Goal: Information Seeking & Learning: Learn about a topic

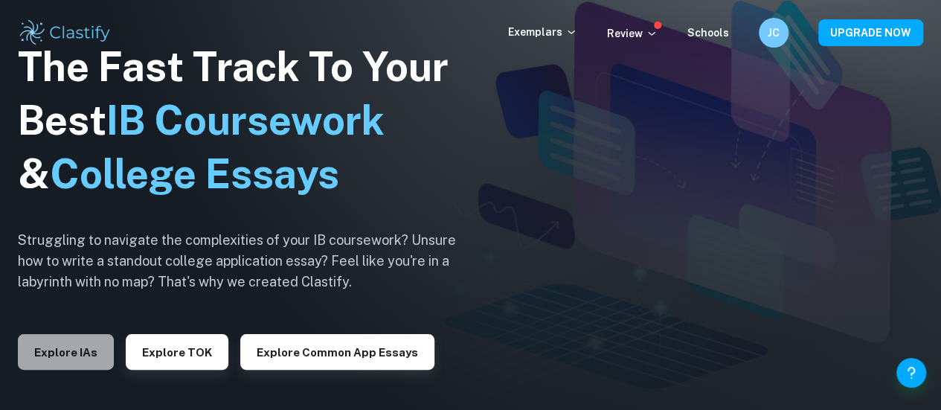
click at [28, 349] on button "Explore IAs" at bounding box center [66, 352] width 96 height 36
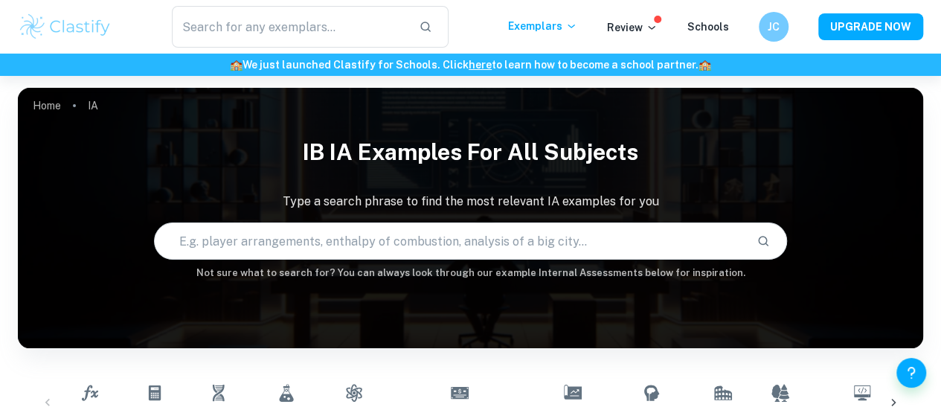
click at [315, 148] on h1 "IB IA examples for all subjects" at bounding box center [470, 151] width 905 height 45
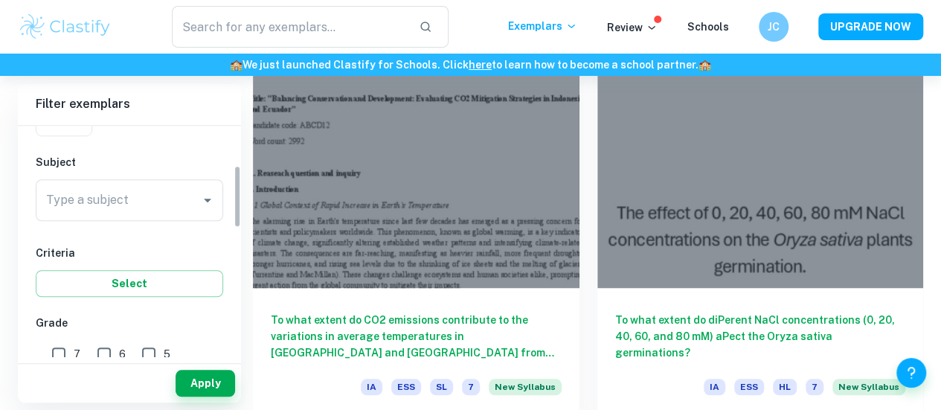
scroll to position [151, 0]
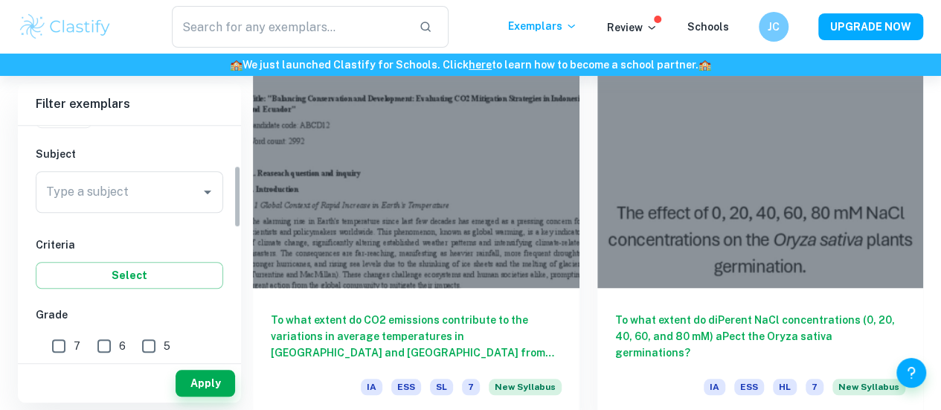
drag, startPoint x: 240, startPoint y: 157, endPoint x: 237, endPoint y: 197, distance: 40.3
click at [237, 197] on div "IB College Category IA EE TOK Notes Subject Type a subject Type a subject Crite…" at bounding box center [129, 241] width 223 height 231
click at [220, 195] on div "Type a subject" at bounding box center [129, 192] width 187 height 42
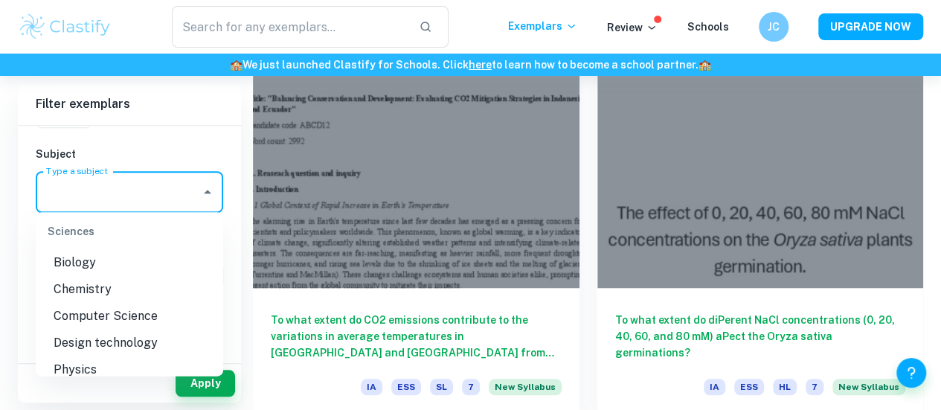
scroll to position [1862, 0]
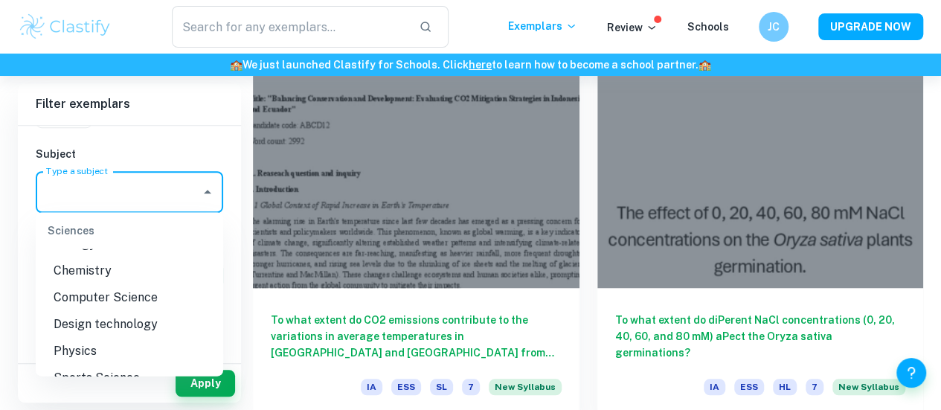
click at [146, 274] on li "Chemistry" at bounding box center [129, 270] width 187 height 27
type input "Chemistry"
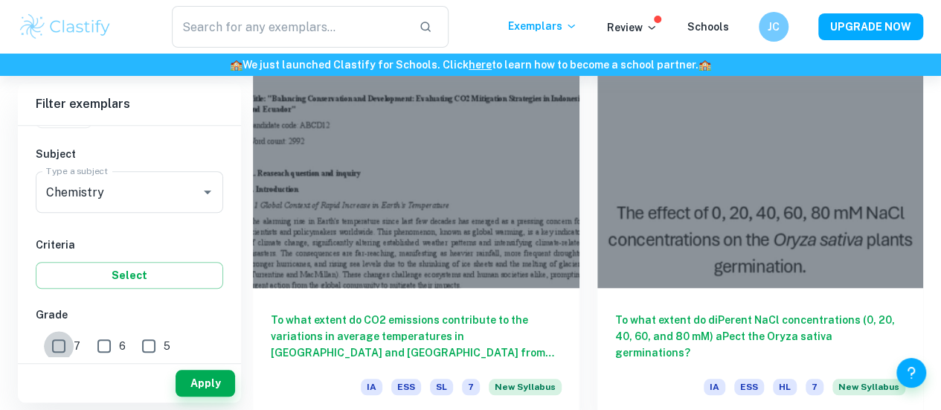
click at [62, 343] on input "7" at bounding box center [59, 346] width 30 height 30
checkbox input "true"
click at [103, 340] on input "6" at bounding box center [104, 346] width 30 height 30
checkbox input "true"
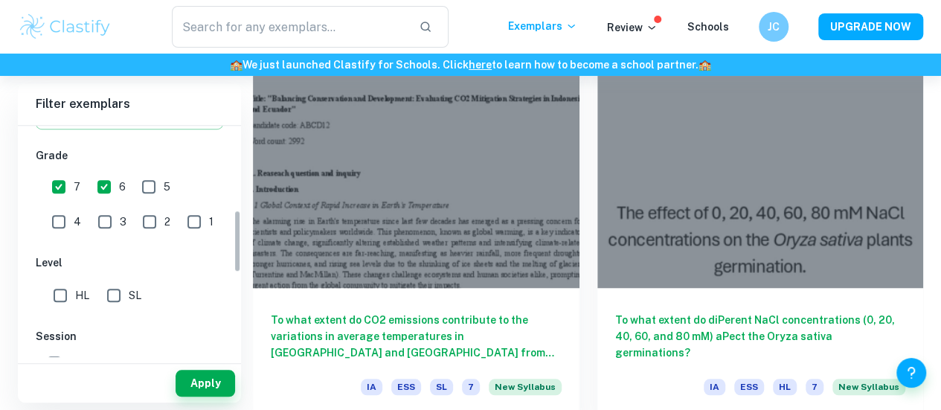
scroll to position [315, 0]
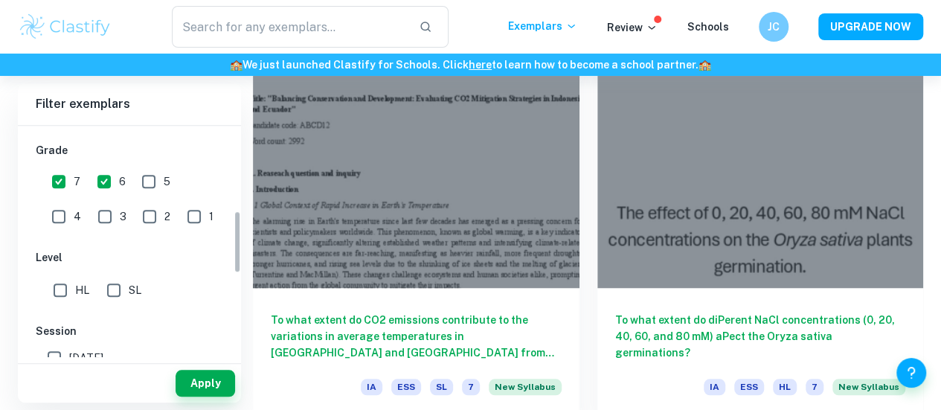
drag, startPoint x: 237, startPoint y: 170, endPoint x: 239, endPoint y: 215, distance: 45.4
click at [239, 215] on div "IB College Category IA EE TOK Notes Subject Type a subject Chemistry Type a sub…" at bounding box center [129, 241] width 223 height 231
click at [117, 288] on input "SL" at bounding box center [114, 290] width 30 height 30
checkbox input "true"
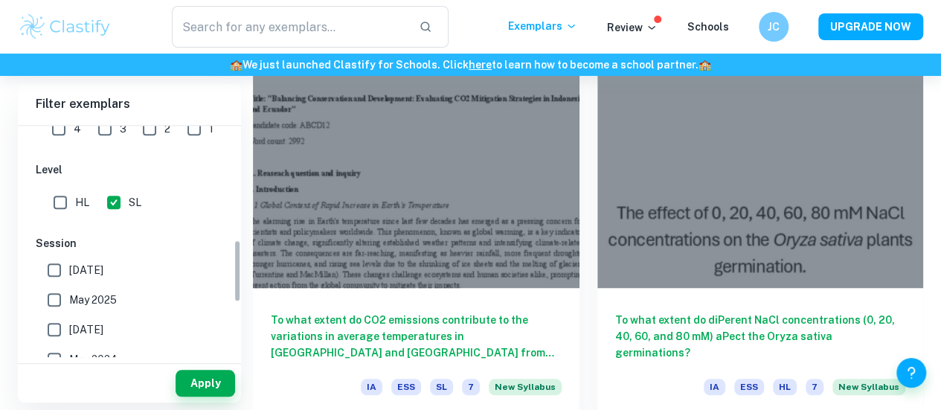
scroll to position [434, 0]
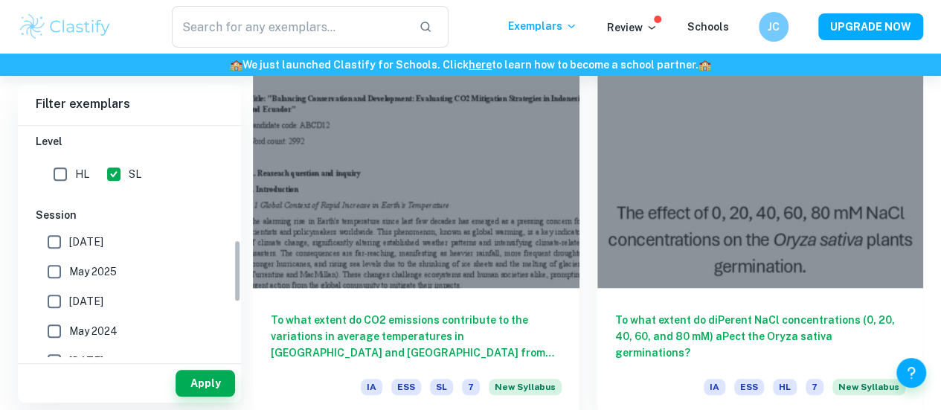
drag, startPoint x: 239, startPoint y: 234, endPoint x: 242, endPoint y: 267, distance: 32.9
click at [107, 266] on span "May 2025" at bounding box center [93, 269] width 48 height 16
click at [69, 266] on input "May 2025" at bounding box center [54, 269] width 30 height 30
checkbox input "true"
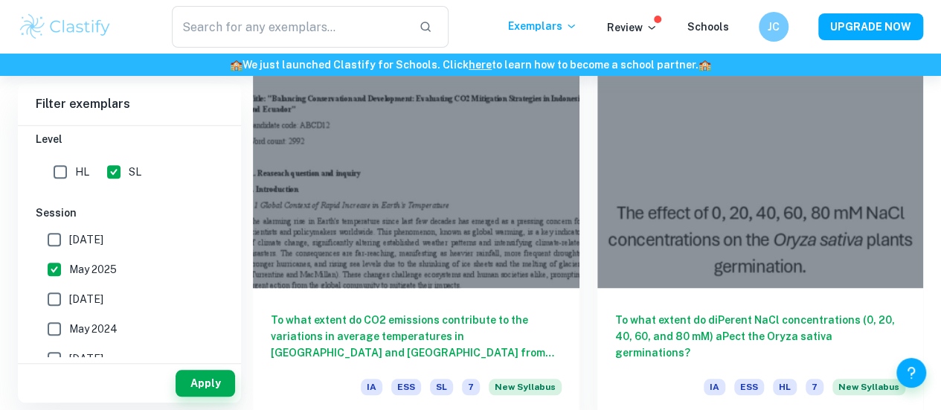
click at [103, 291] on span "[DATE]" at bounding box center [86, 299] width 34 height 16
click at [69, 290] on input "[DATE]" at bounding box center [54, 299] width 30 height 30
checkbox input "true"
click at [109, 316] on label "May 2024" at bounding box center [125, 329] width 172 height 30
click at [69, 316] on input "May 2024" at bounding box center [54, 329] width 30 height 30
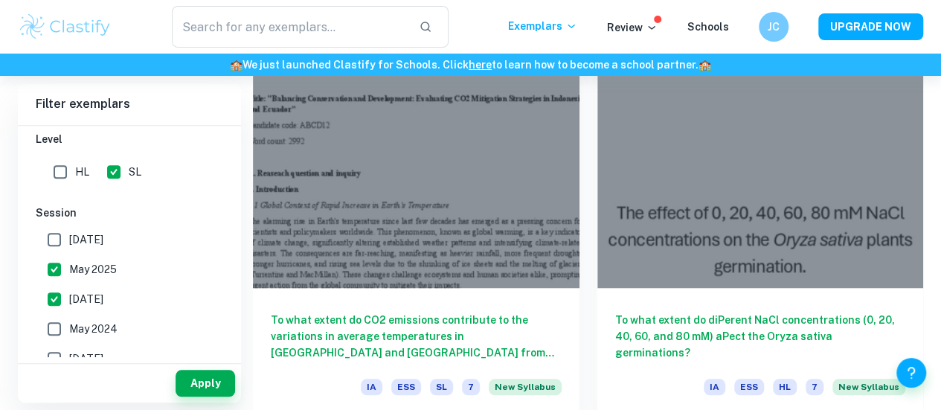
checkbox input "true"
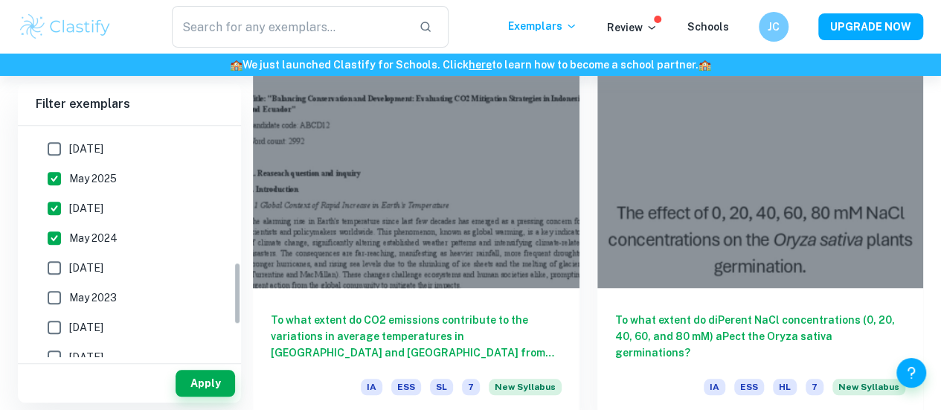
drag, startPoint x: 236, startPoint y: 258, endPoint x: 236, endPoint y: 285, distance: 26.8
click at [236, 285] on div "IB College Category IA EE TOK Notes Subject Type a subject Chemistry Type a sub…" at bounding box center [129, 241] width 223 height 231
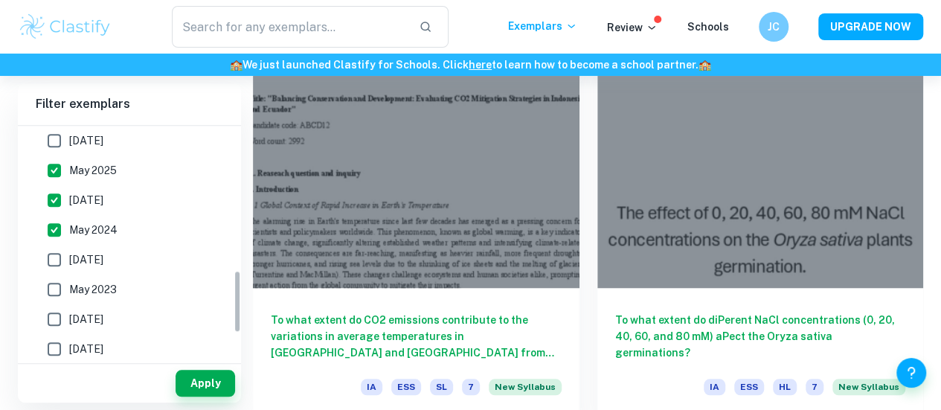
click at [138, 280] on label "May 2023" at bounding box center [125, 289] width 172 height 30
click at [69, 280] on input "May 2023" at bounding box center [54, 289] width 30 height 30
checkbox input "true"
click at [103, 251] on span "[DATE]" at bounding box center [86, 259] width 34 height 16
click at [69, 249] on input "[DATE]" at bounding box center [54, 260] width 30 height 30
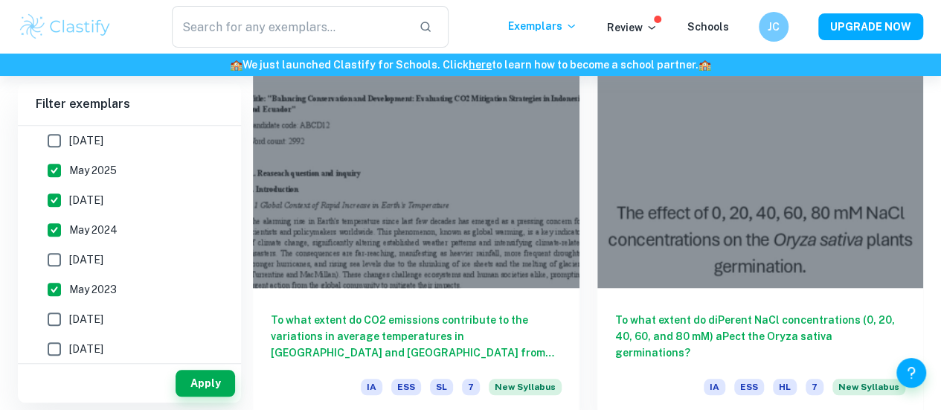
checkbox input "true"
click at [202, 379] on button "Apply" at bounding box center [206, 383] width 60 height 27
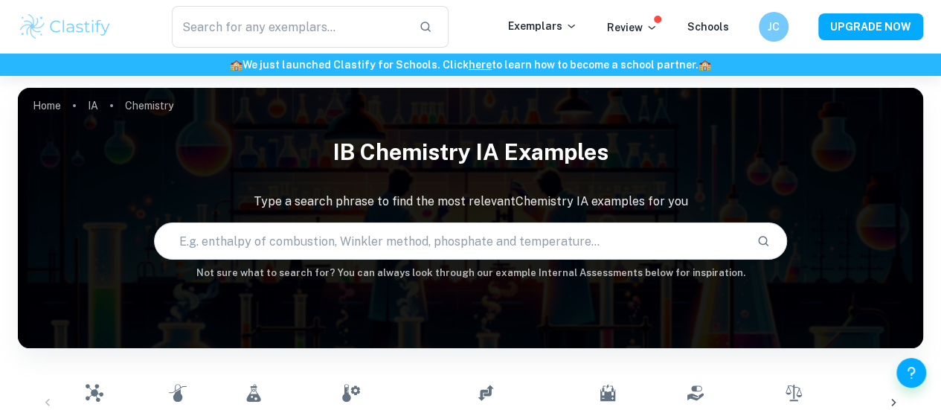
scroll to position [509, 0]
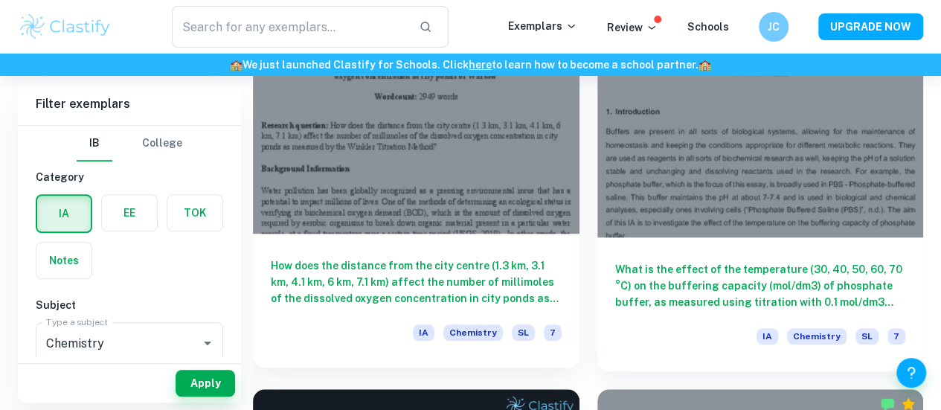
click at [367, 131] on div at bounding box center [416, 111] width 327 height 245
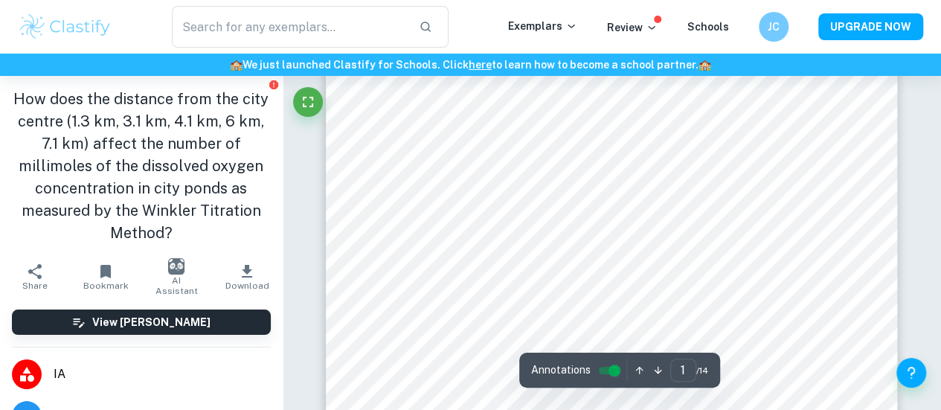
scroll to position [218, 0]
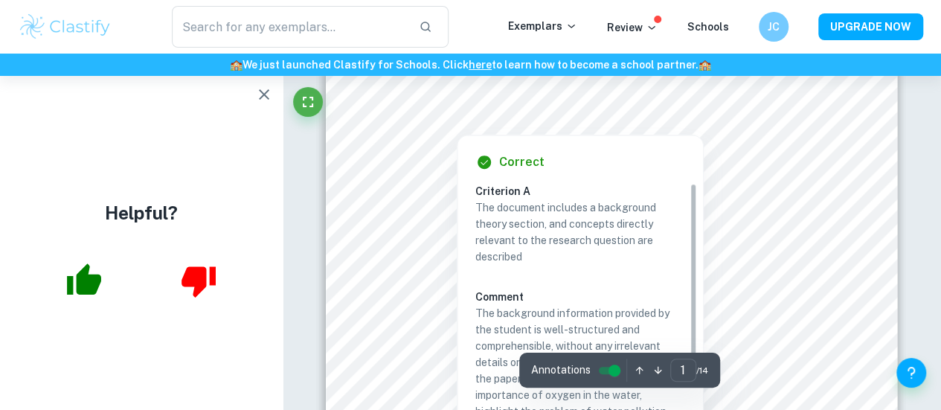
click at [259, 95] on icon "button" at bounding box center [264, 95] width 18 height 18
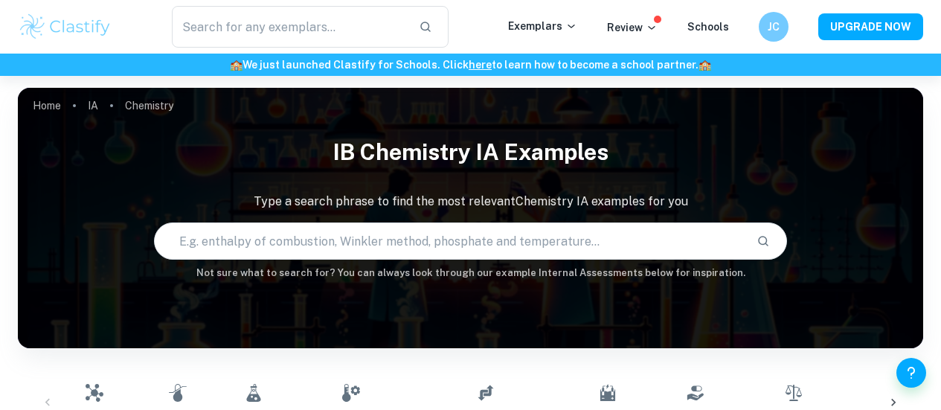
scroll to position [628, 0]
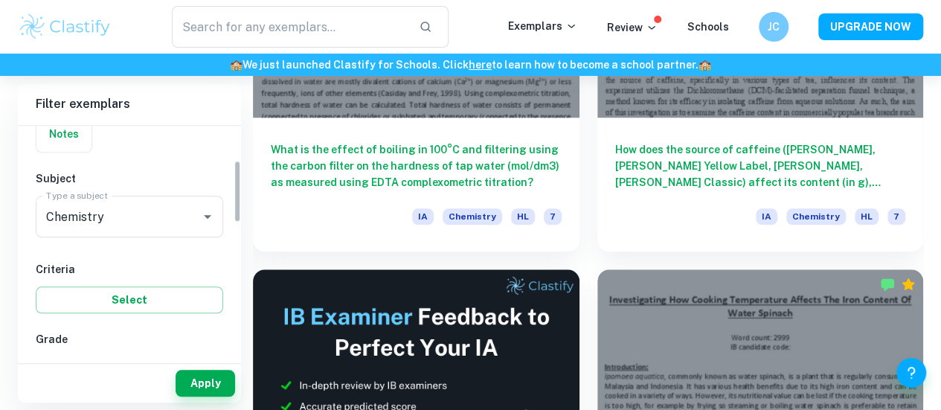
drag, startPoint x: 234, startPoint y: 131, endPoint x: 237, endPoint y: 163, distance: 32.1
click at [237, 163] on div "IB College Category IA EE TOK Notes Subject Type a subject Chemistry Type a sub…" at bounding box center [129, 241] width 223 height 231
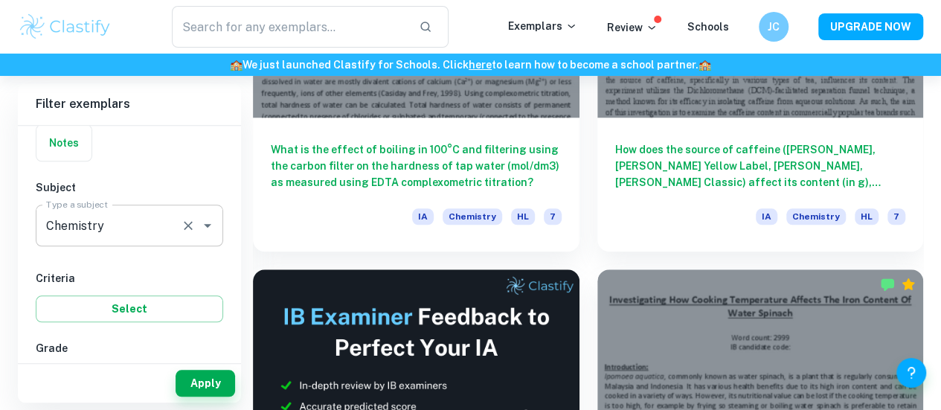
click at [189, 234] on button "Clear" at bounding box center [188, 225] width 21 height 21
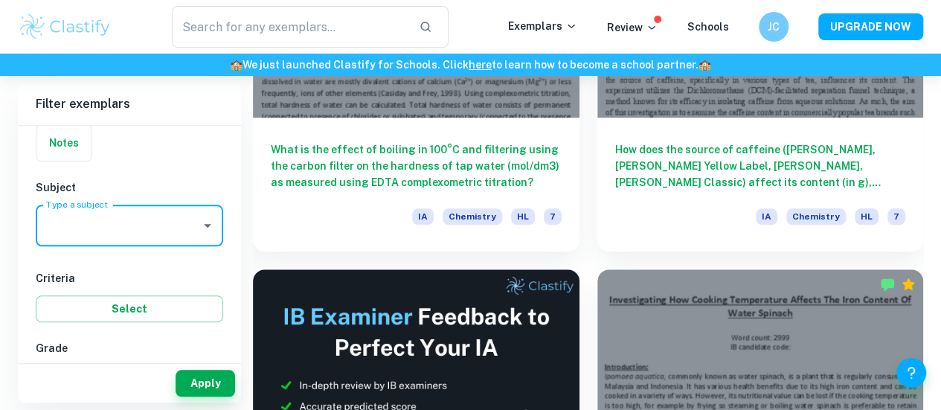
click at [207, 224] on icon "Open" at bounding box center [207, 226] width 7 height 4
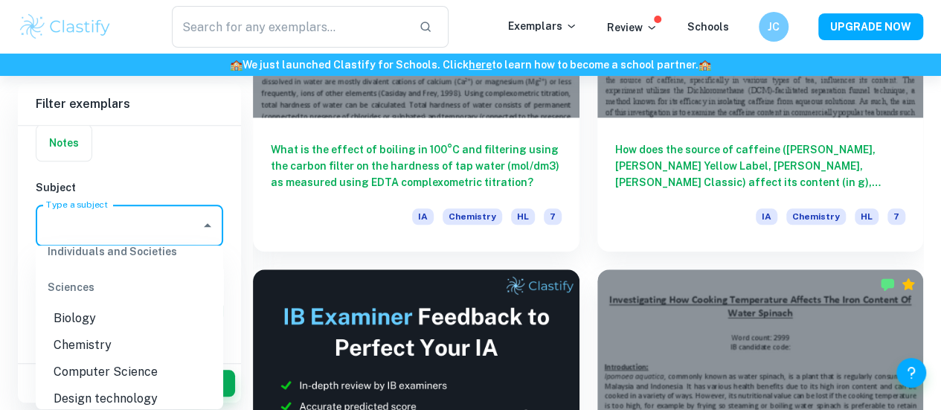
scroll to position [1839, 0]
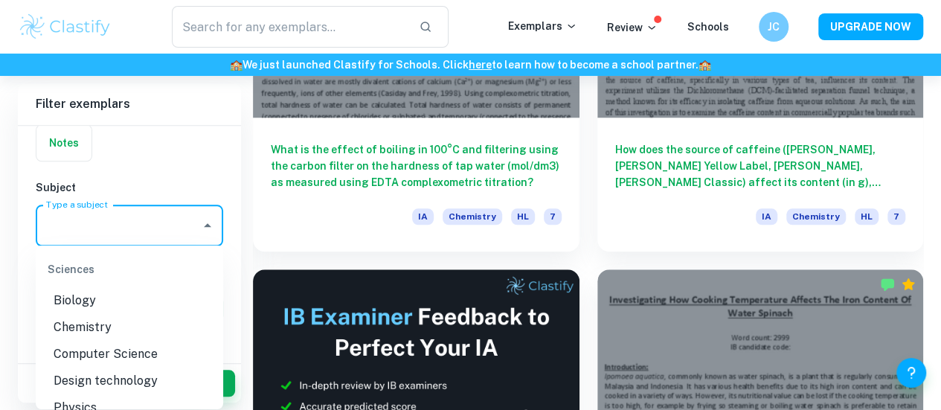
click at [156, 304] on li "Biology" at bounding box center [129, 300] width 187 height 27
type input "Biology"
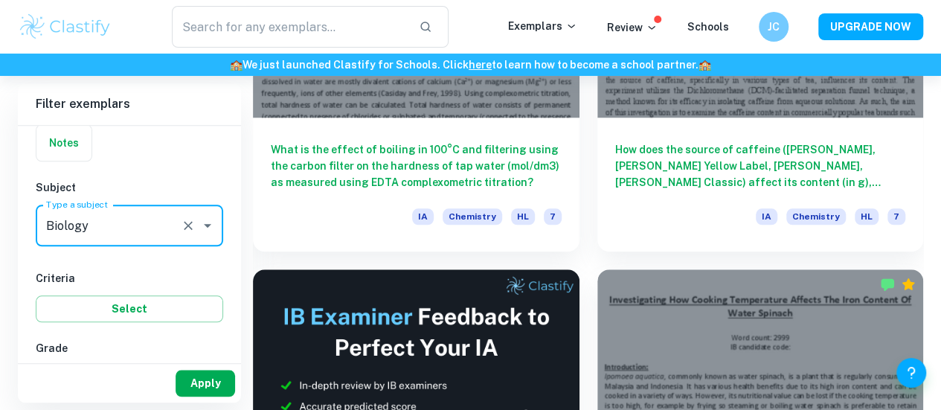
click at [210, 389] on button "Apply" at bounding box center [206, 383] width 60 height 27
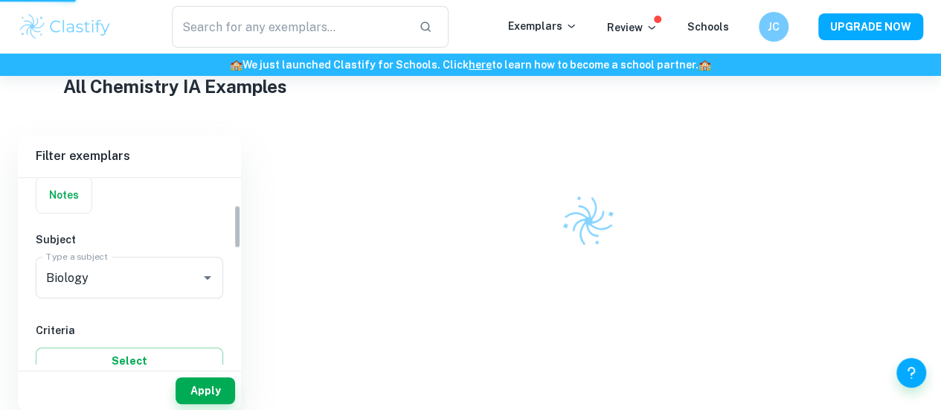
scroll to position [344, 0]
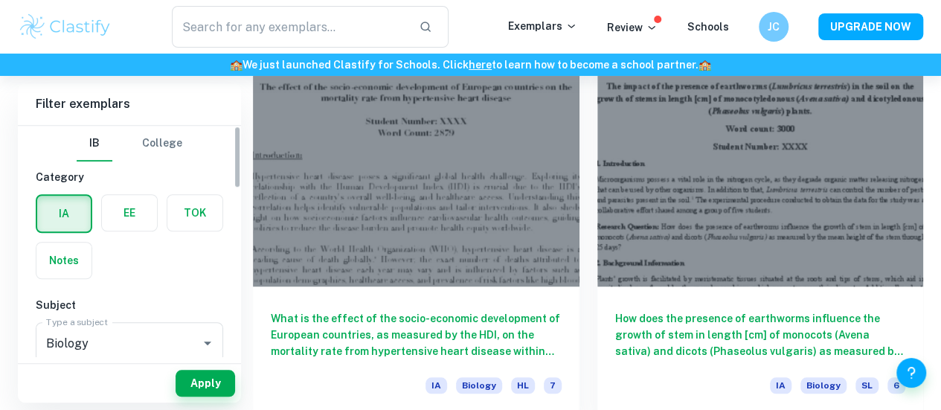
drag, startPoint x: 238, startPoint y: 202, endPoint x: 234, endPoint y: 166, distance: 36.0
click at [234, 166] on div "IB College Category IA EE TOK Notes Subject Type a subject Biology Type a subje…" at bounding box center [129, 241] width 223 height 231
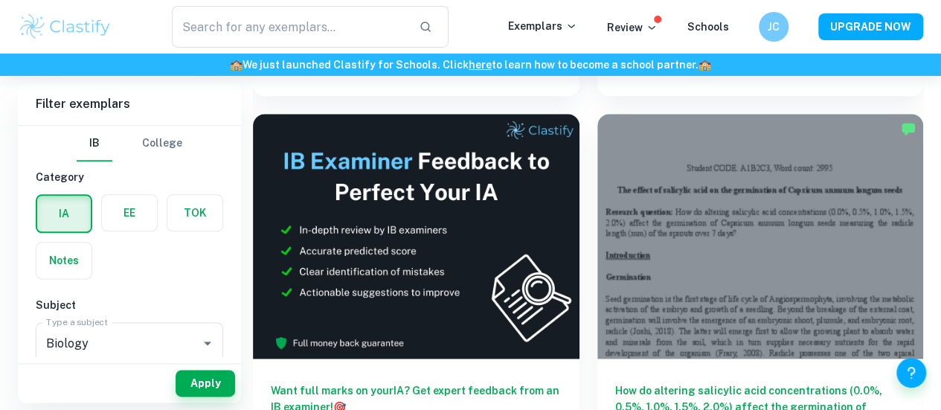
scroll to position [813, 0]
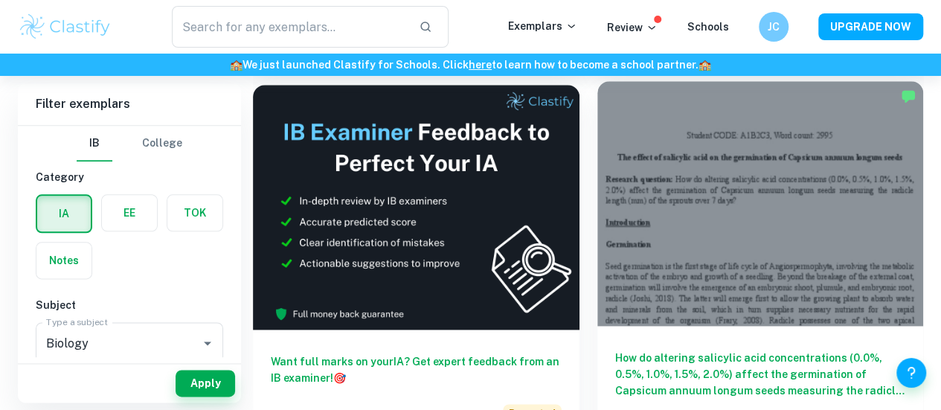
click at [615, 350] on h6 "How do altering salicylic acid concentrations (0.0%, 0.5%, 1.0%, 1.5%, 2.0%) af…" at bounding box center [760, 374] width 291 height 49
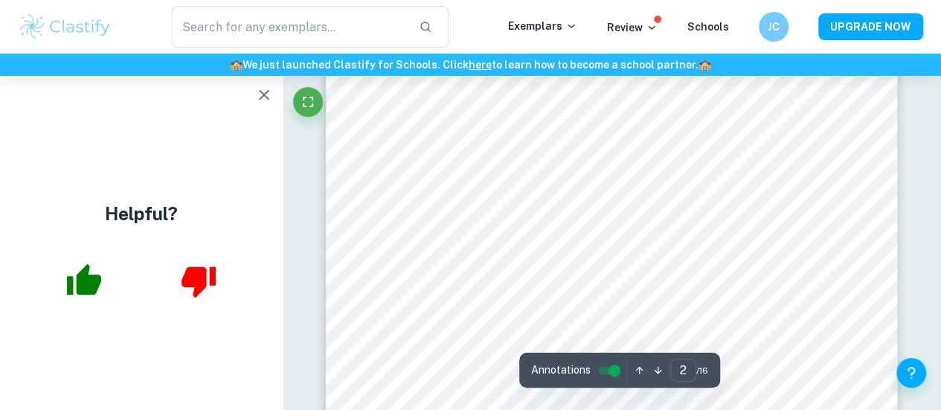
scroll to position [1296, 0]
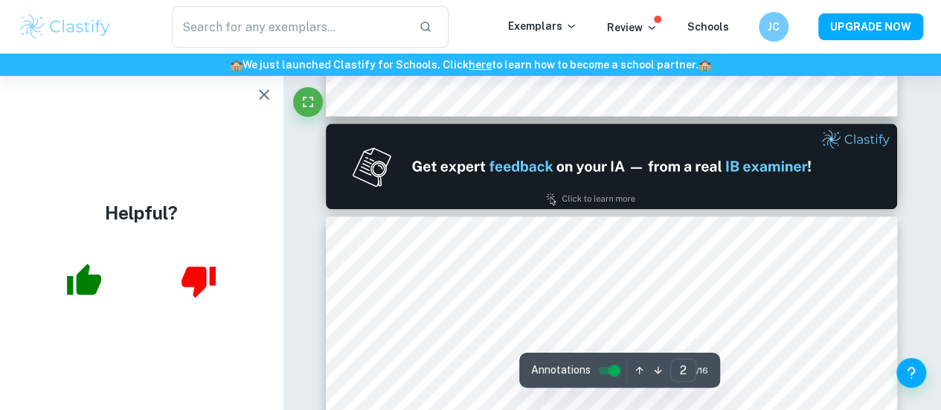
type input "1"
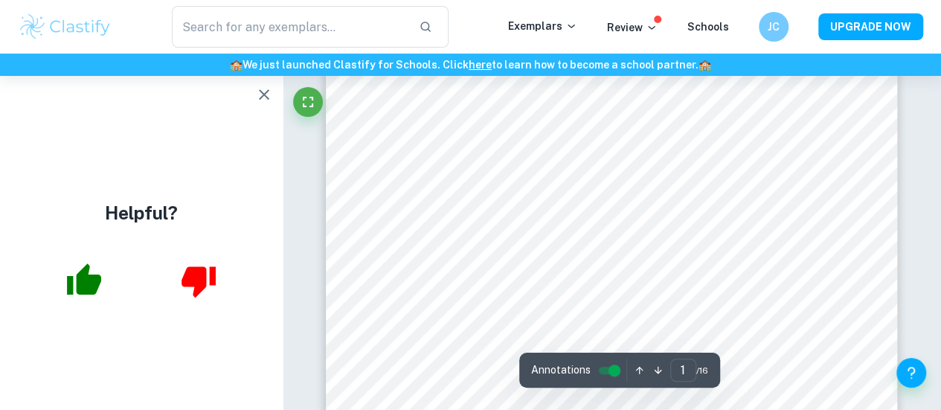
scroll to position [463, 0]
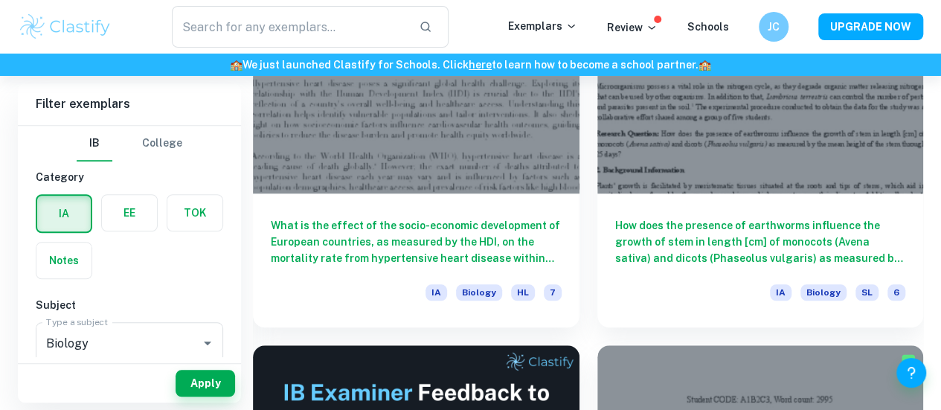
scroll to position [559, 0]
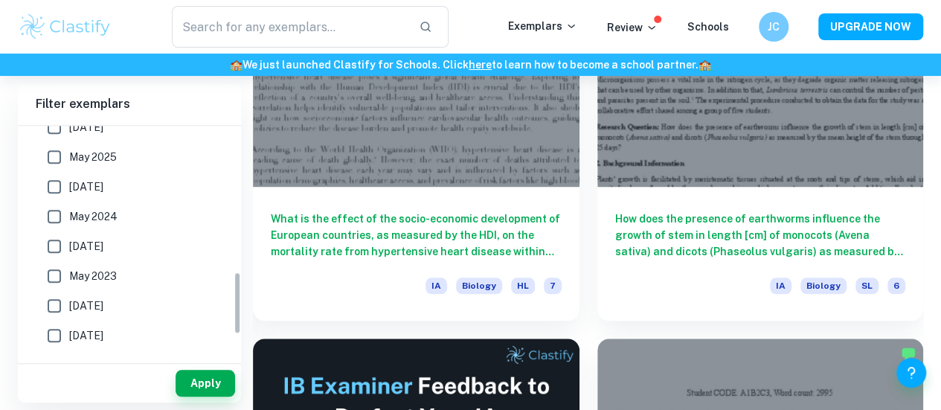
drag, startPoint x: 237, startPoint y: 175, endPoint x: 232, endPoint y: 327, distance: 151.8
click at [232, 327] on div "IB College Category IA EE TOK Notes Subject Type a subject Biology Type a subje…" at bounding box center [129, 241] width 223 height 231
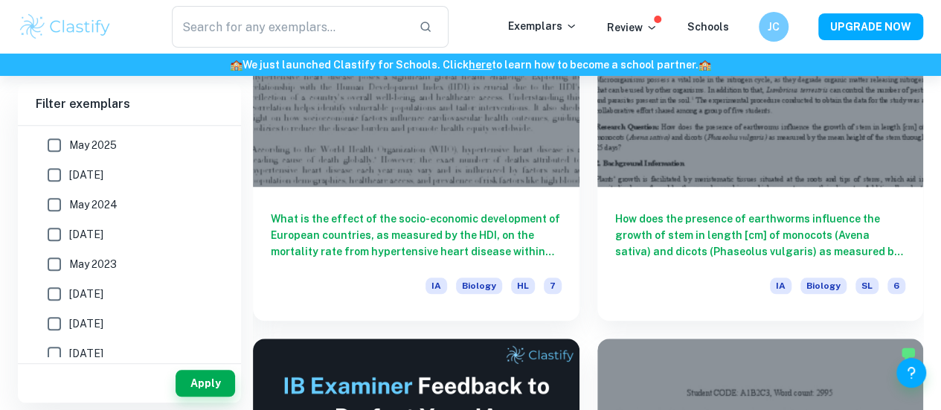
click at [74, 258] on span "May 2023" at bounding box center [93, 264] width 48 height 16
click at [69, 258] on input "May 2023" at bounding box center [54, 264] width 30 height 30
checkbox input "true"
click at [68, 222] on input "[DATE]" at bounding box center [54, 234] width 30 height 30
checkbox input "true"
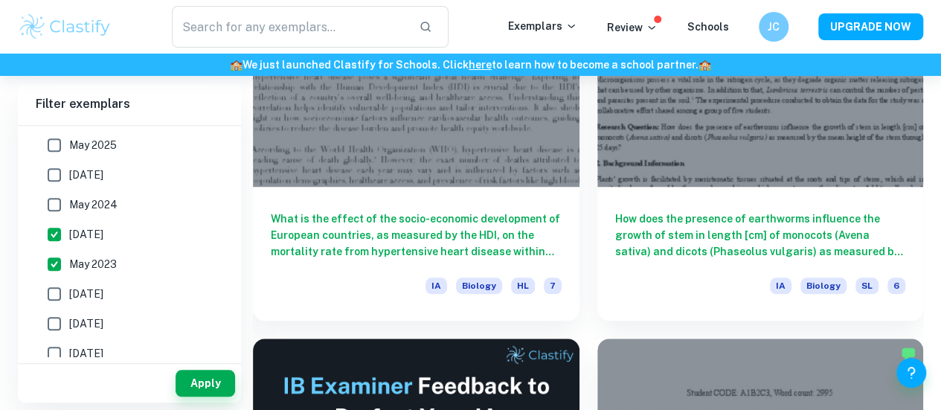
click at [64, 209] on input "May 2024" at bounding box center [54, 205] width 30 height 30
checkbox input "true"
click at [57, 179] on input "[DATE]" at bounding box center [54, 175] width 30 height 30
checkbox input "true"
click at [54, 146] on input "May 2025" at bounding box center [54, 145] width 30 height 30
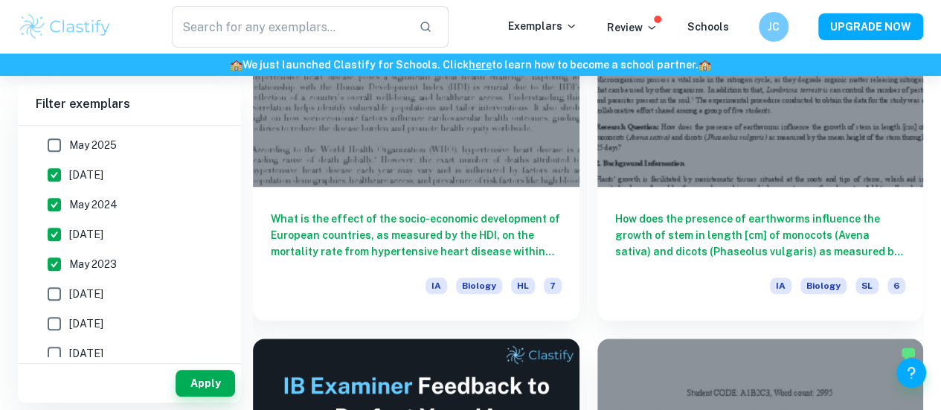
checkbox input "true"
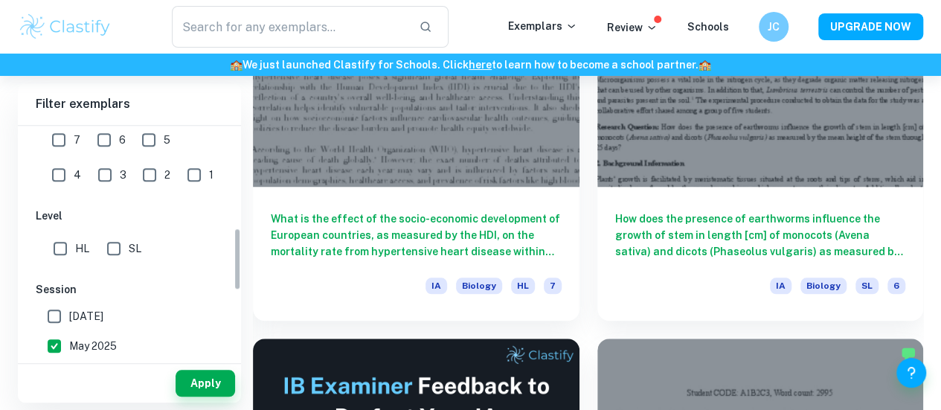
drag, startPoint x: 237, startPoint y: 291, endPoint x: 224, endPoint y: 226, distance: 65.9
click at [224, 226] on div "IB College Category IA EE TOK Notes Subject Type a subject Biology Type a subje…" at bounding box center [129, 241] width 223 height 231
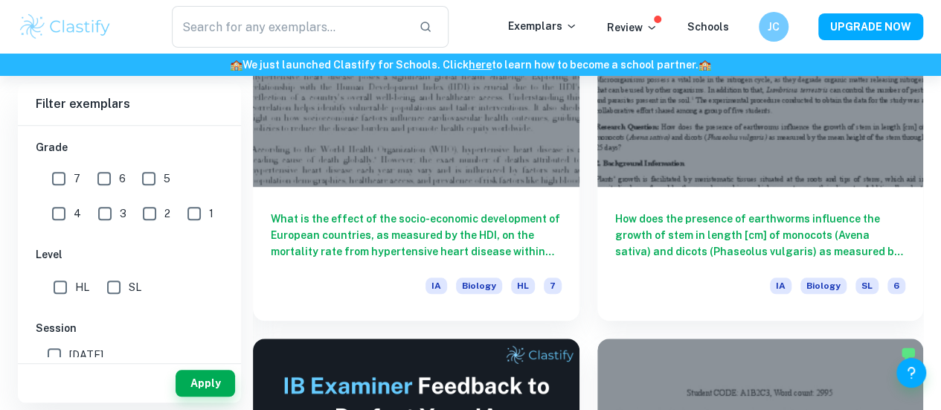
click at [74, 288] on input "HL" at bounding box center [60, 287] width 30 height 30
checkbox input "true"
click at [60, 181] on input "7" at bounding box center [59, 179] width 30 height 30
checkbox input "true"
click at [107, 176] on input "6" at bounding box center [104, 179] width 30 height 30
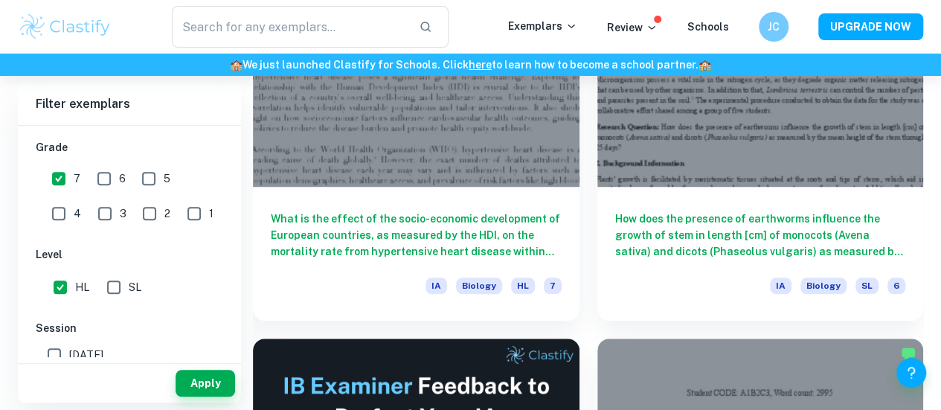
checkbox input "true"
click at [189, 385] on button "Apply" at bounding box center [206, 383] width 60 height 27
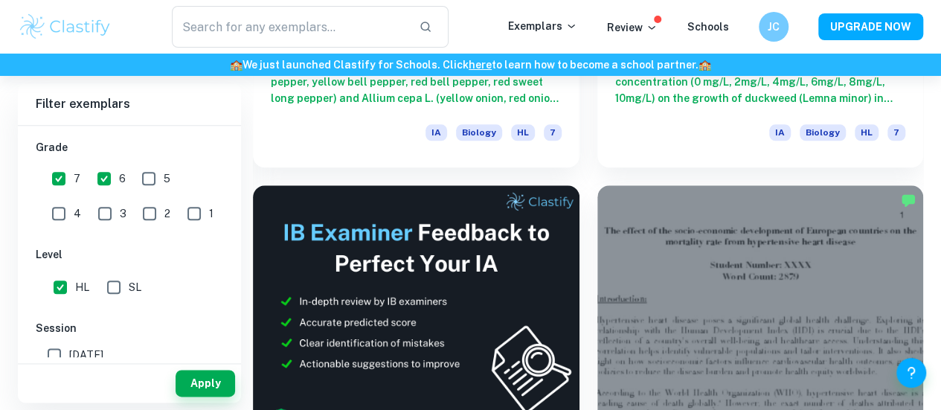
scroll to position [706, 0]
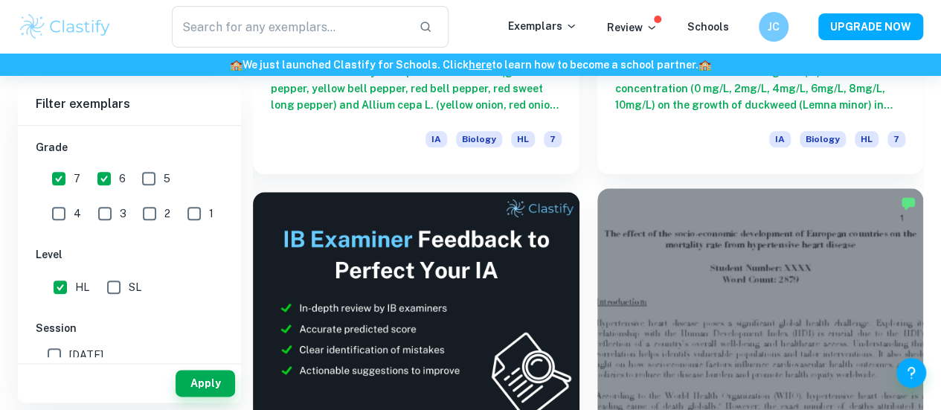
click at [597, 188] on div at bounding box center [760, 310] width 327 height 245
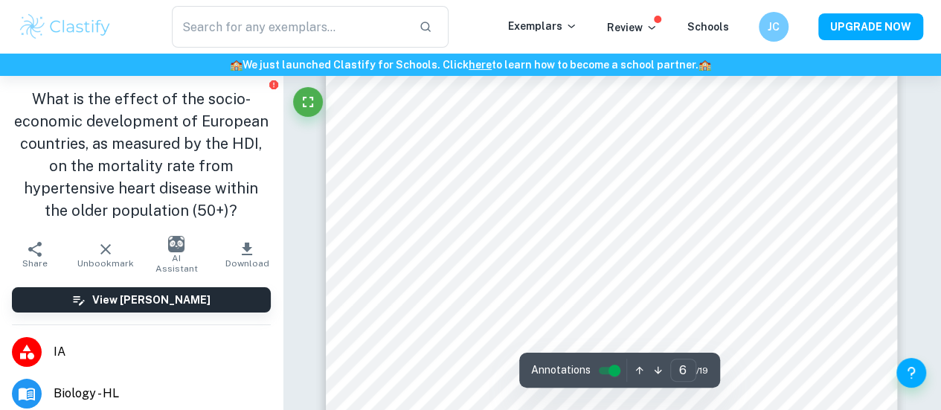
scroll to position [4454, 0]
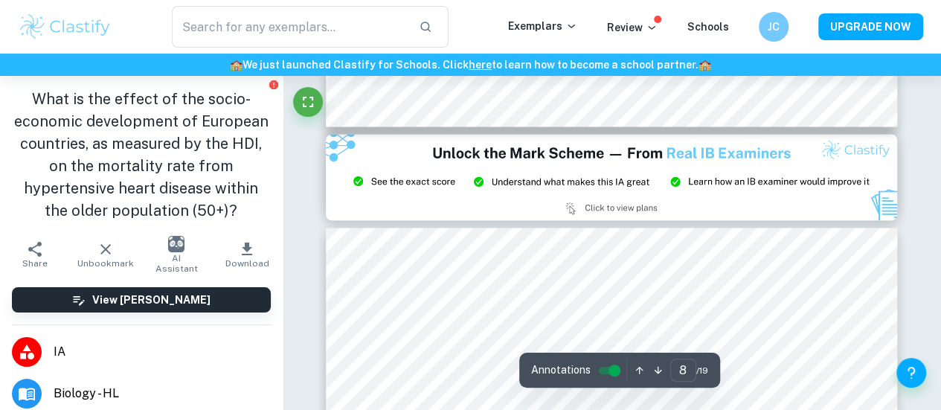
type input "9"
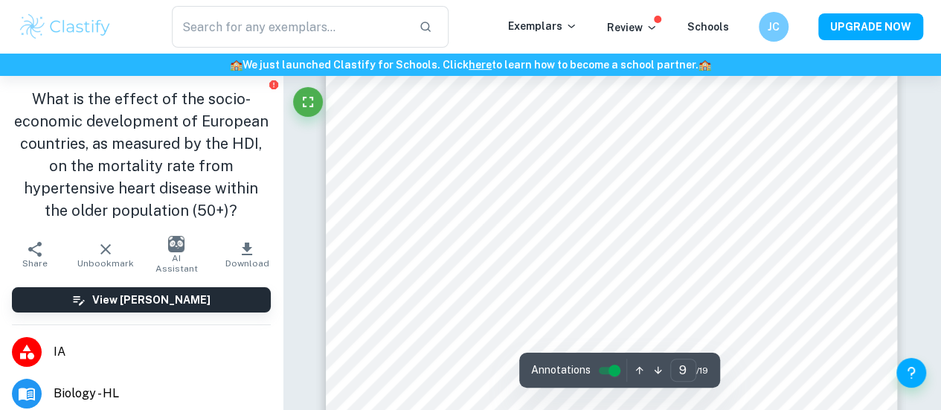
scroll to position [7284, 0]
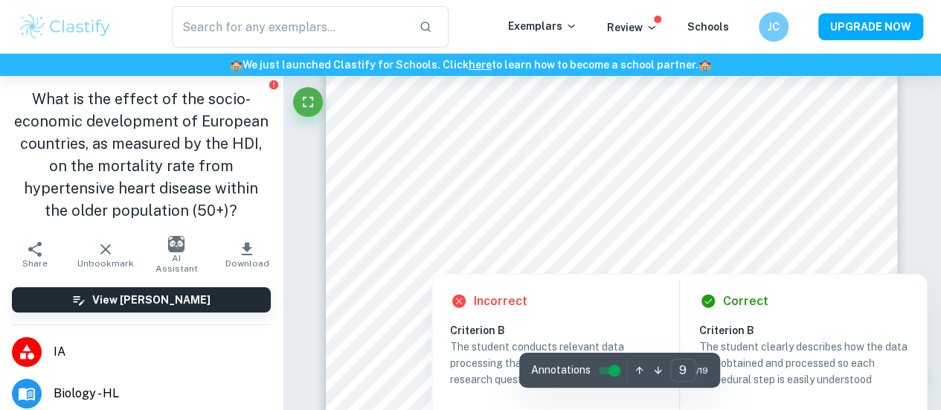
click at [513, 175] on div at bounding box center [451, 187] width 143 height 39
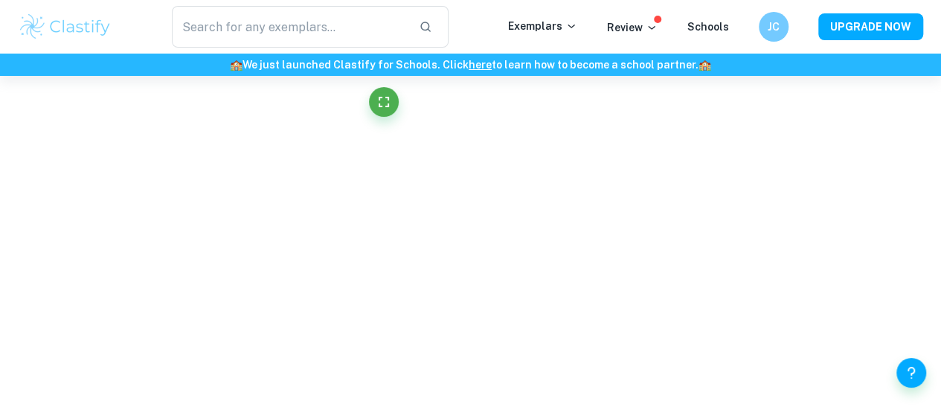
scroll to position [4299, 0]
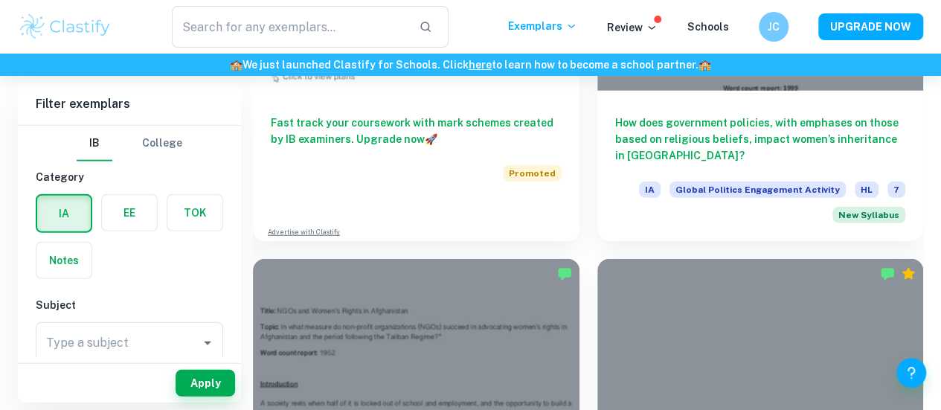
scroll to position [1896, 0]
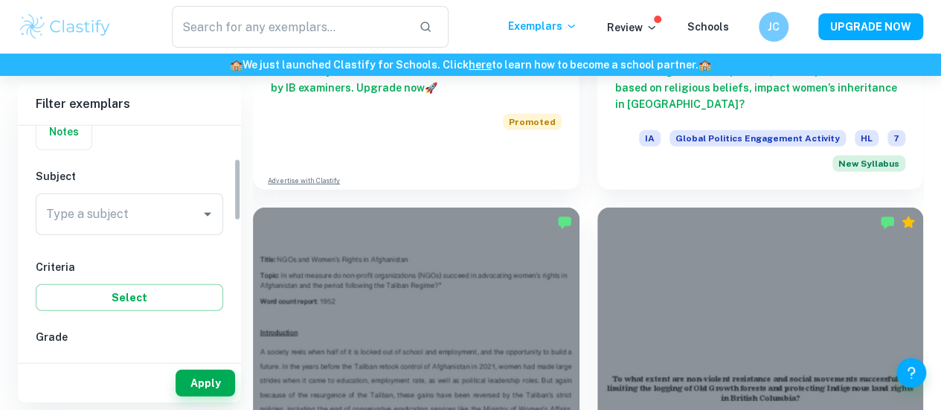
drag, startPoint x: 238, startPoint y: 165, endPoint x: 228, endPoint y: 198, distance: 34.3
click at [228, 198] on div "IB College Category IA EE TOK Notes Subject Type a subject Type a subject Crite…" at bounding box center [129, 241] width 223 height 231
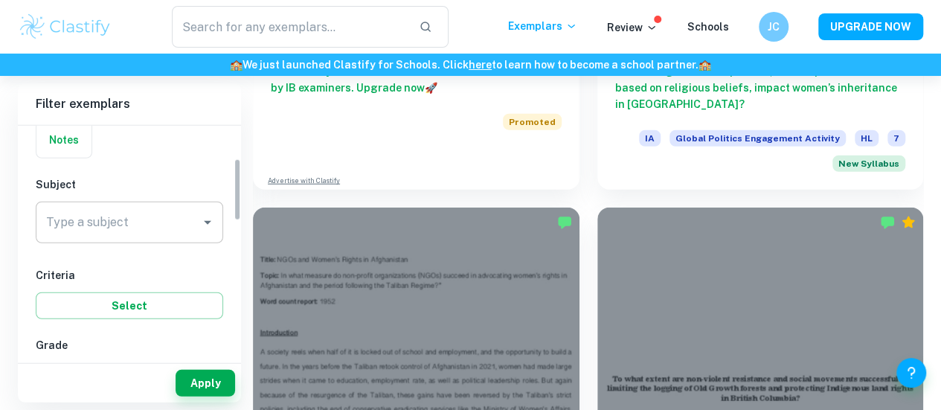
click at [106, 222] on input "Type a subject" at bounding box center [118, 222] width 152 height 28
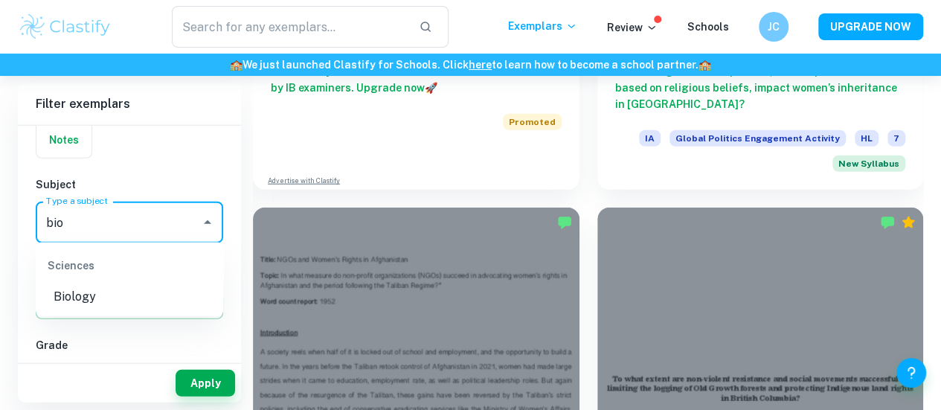
click at [103, 295] on li "Biology" at bounding box center [129, 297] width 187 height 27
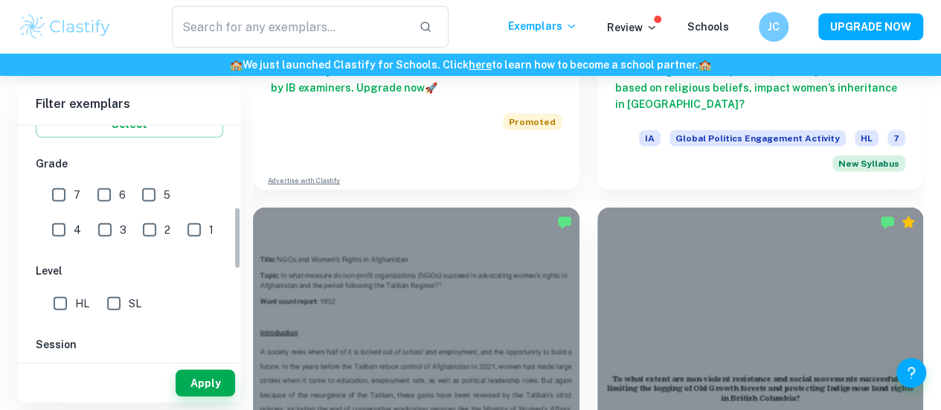
drag, startPoint x: 235, startPoint y: 181, endPoint x: 228, endPoint y: 231, distance: 51.0
click at [228, 231] on div "IB College Category IA EE TOK Notes Subject Type a subject Biology Type a subje…" at bounding box center [129, 241] width 223 height 231
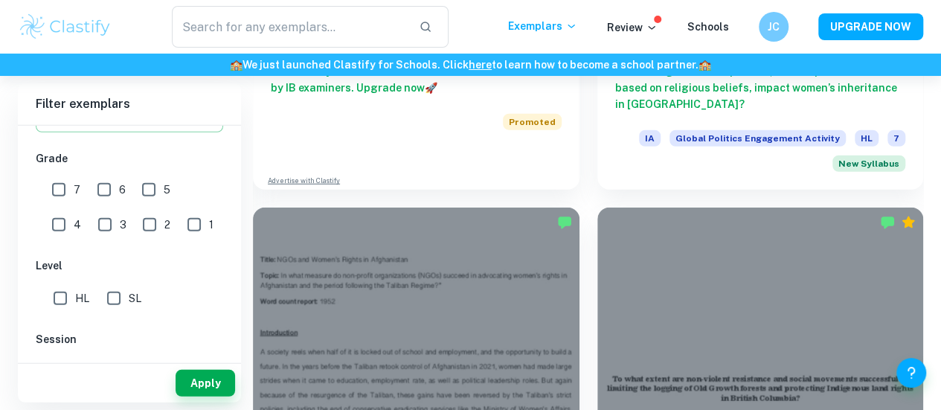
type input "Biology"
click at [54, 188] on input "7" at bounding box center [59, 190] width 30 height 30
checkbox input "true"
click at [102, 184] on input "6" at bounding box center [104, 190] width 30 height 30
checkbox input "true"
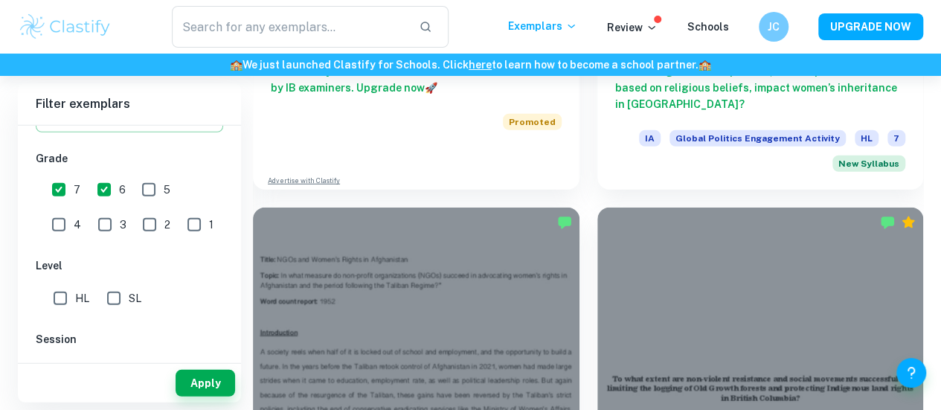
click at [62, 292] on input "HL" at bounding box center [60, 298] width 30 height 30
checkbox input "true"
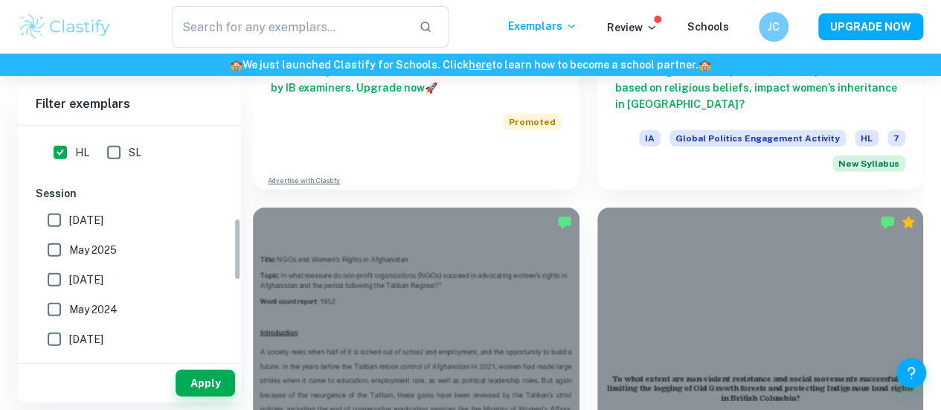
drag, startPoint x: 239, startPoint y: 215, endPoint x: 234, endPoint y: 257, distance: 41.9
click at [234, 257] on div "IB College Category IA EE TOK Notes Subject Type a subject Biology Type a subje…" at bounding box center [129, 241] width 223 height 231
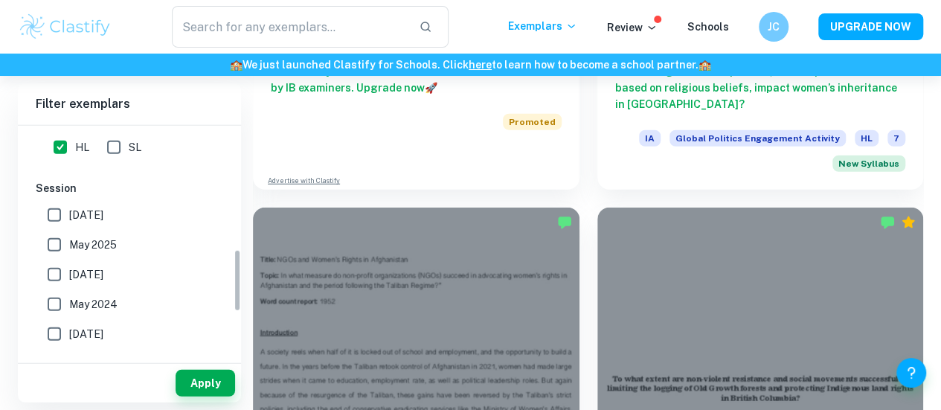
click at [60, 332] on input "[DATE]" at bounding box center [54, 334] width 30 height 30
checkbox input "true"
click at [59, 312] on input "May 2024" at bounding box center [54, 304] width 30 height 30
checkbox input "true"
click at [59, 273] on input "[DATE]" at bounding box center [54, 275] width 30 height 30
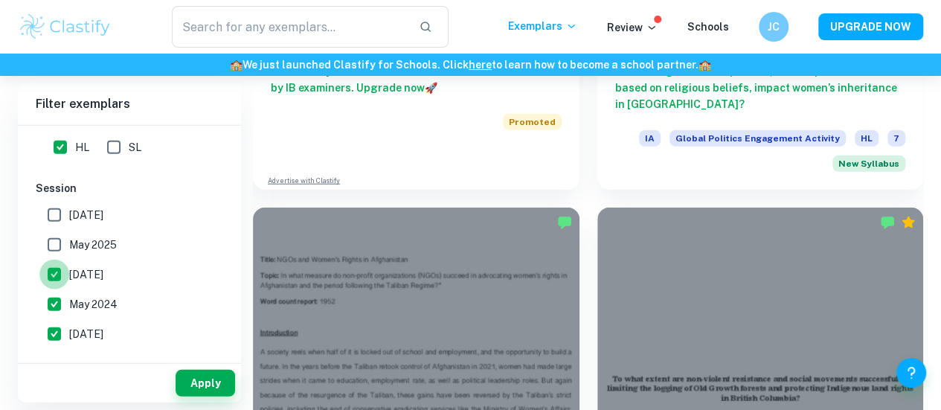
click at [55, 260] on input "[DATE]" at bounding box center [54, 275] width 30 height 30
checkbox input "false"
click at [57, 239] on input "May 2025" at bounding box center [54, 245] width 30 height 30
checkbox input "true"
click at [65, 271] on input "[DATE]" at bounding box center [54, 275] width 30 height 30
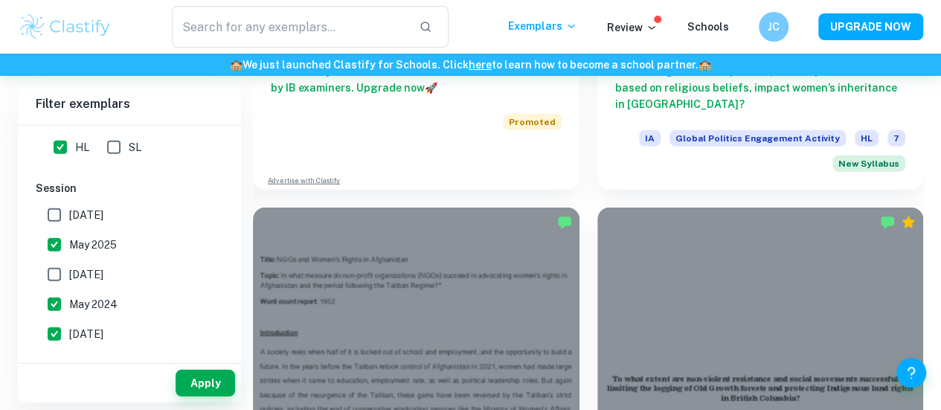
checkbox input "true"
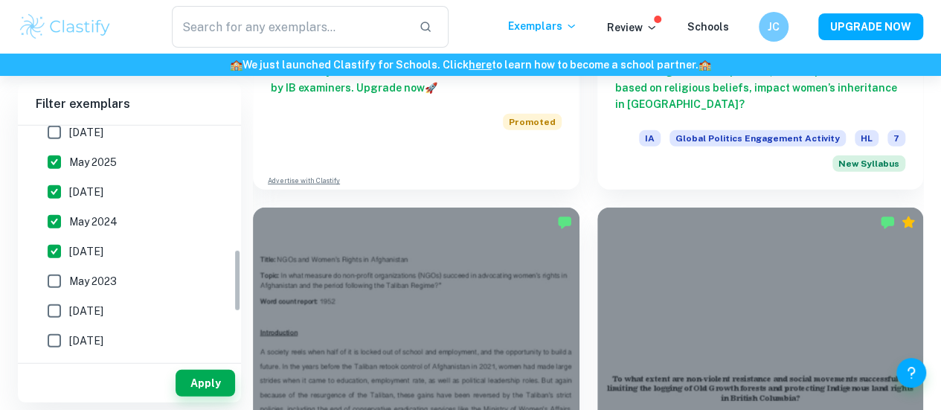
drag, startPoint x: 237, startPoint y: 273, endPoint x: 239, endPoint y: 298, distance: 25.5
click at [239, 298] on div "IB College Category IA EE TOK Notes Subject Type a subject Biology Type a subje…" at bounding box center [129, 241] width 223 height 231
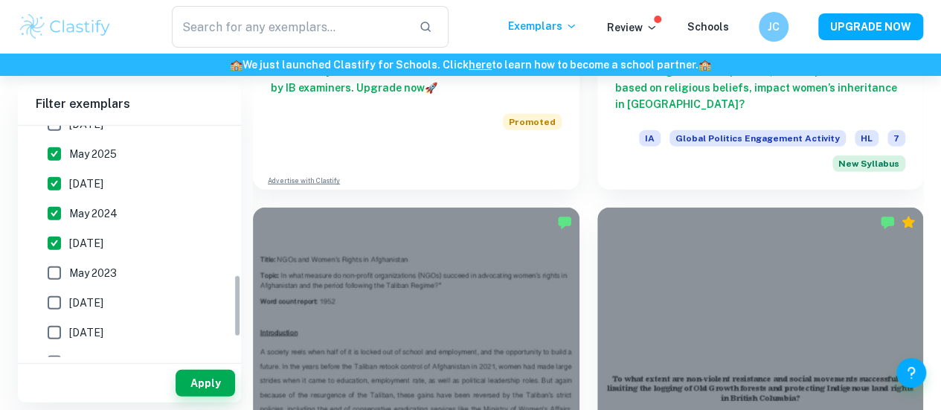
click at [168, 271] on label "May 2023" at bounding box center [125, 273] width 172 height 30
click at [69, 271] on input "May 2023" at bounding box center [54, 273] width 30 height 30
checkbox input "true"
click at [195, 393] on button "Apply" at bounding box center [206, 383] width 60 height 27
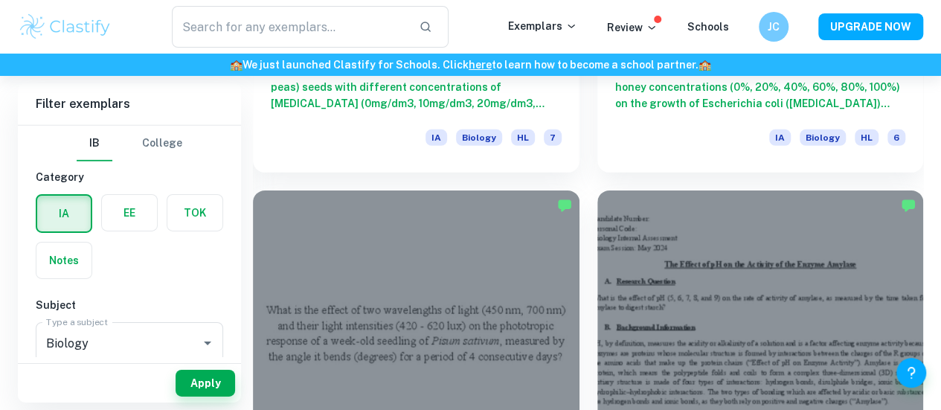
scroll to position [2266, 0]
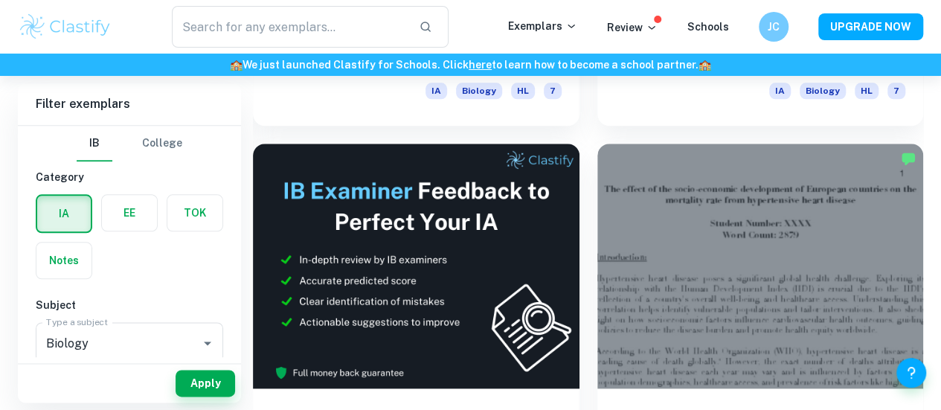
scroll to position [740, 0]
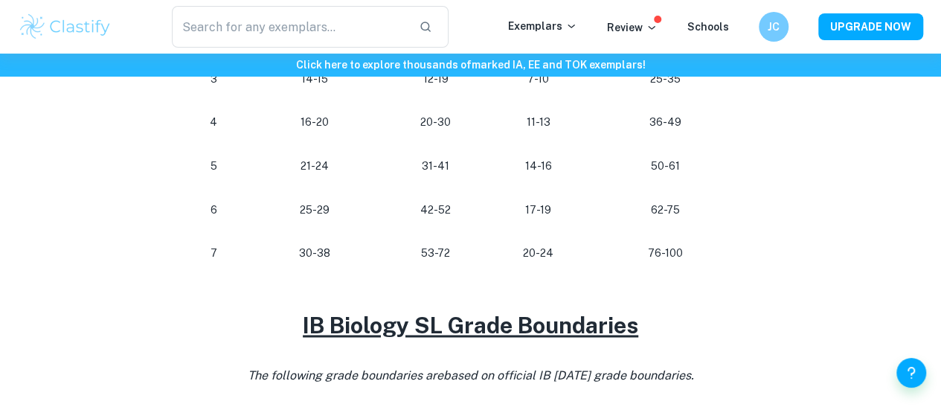
scroll to position [992, 0]
